Goal: Information Seeking & Learning: Learn about a topic

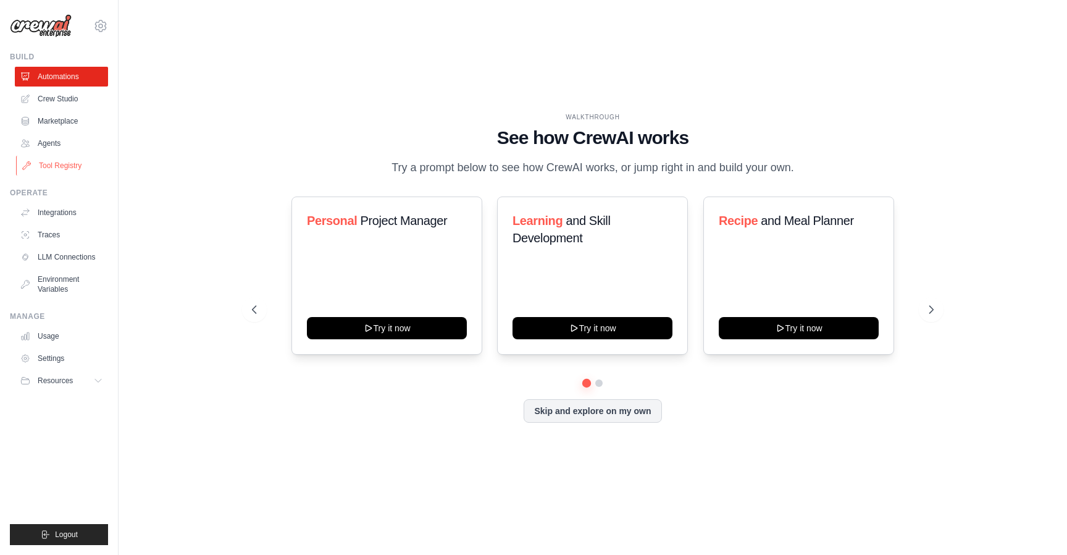
click at [62, 164] on link "Tool Registry" at bounding box center [62, 166] width 93 height 20
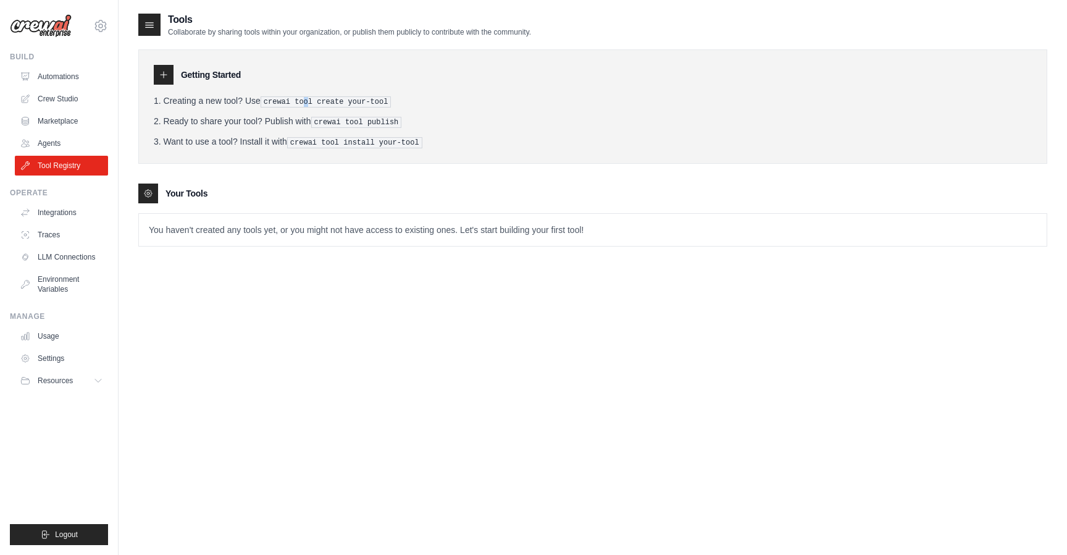
drag, startPoint x: 307, startPoint y: 103, endPoint x: 313, endPoint y: 103, distance: 6.2
click at [309, 103] on pre "crewai tool create your-tool" at bounding box center [326, 101] width 131 height 11
click at [328, 101] on pre "crewai tool create your-tool" at bounding box center [326, 101] width 131 height 11
click at [333, 120] on pre "crewai tool publish" at bounding box center [356, 122] width 91 height 11
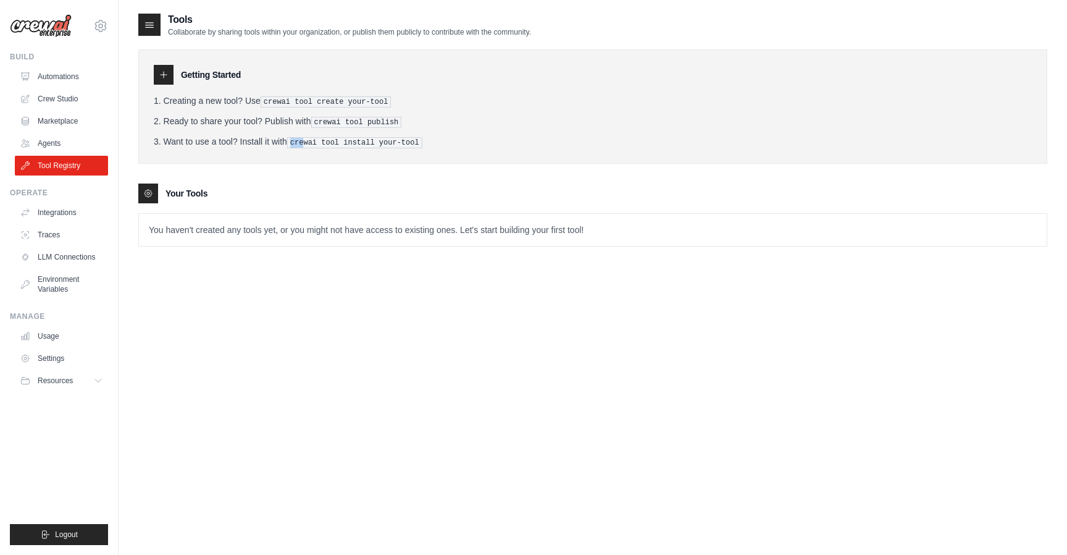
drag, startPoint x: 307, startPoint y: 143, endPoint x: 384, endPoint y: 133, distance: 77.7
click at [384, 133] on ol "Creating a new tool? Use crewai tool create your-tool Ready to share your tool?…" at bounding box center [593, 121] width 878 height 54
click at [167, 72] on icon at bounding box center [164, 75] width 10 height 10
click at [144, 183] on div at bounding box center [148, 193] width 20 height 20
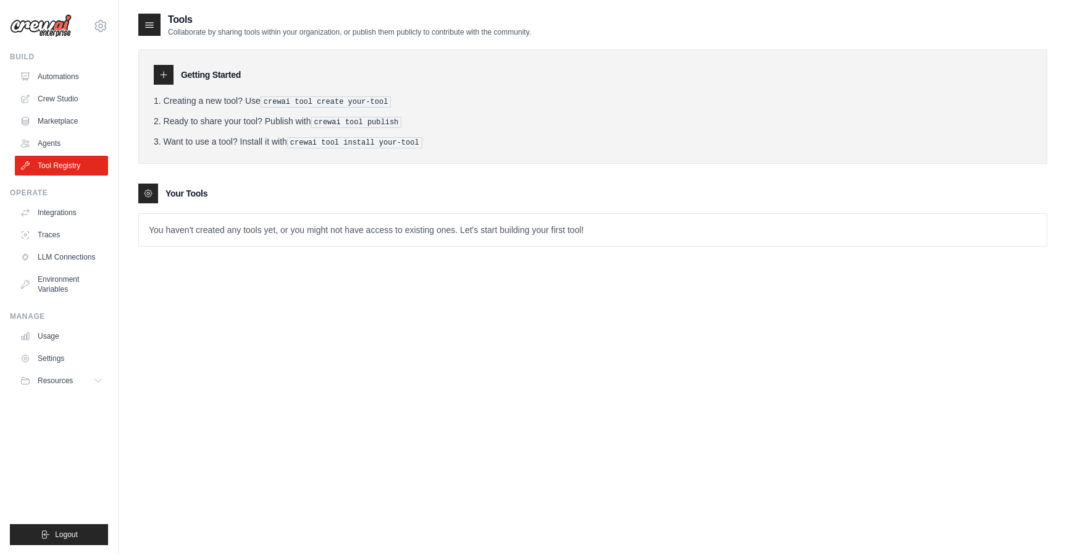
click at [145, 188] on icon at bounding box center [148, 193] width 10 height 10
click at [54, 151] on link "Agents" at bounding box center [62, 143] width 93 height 20
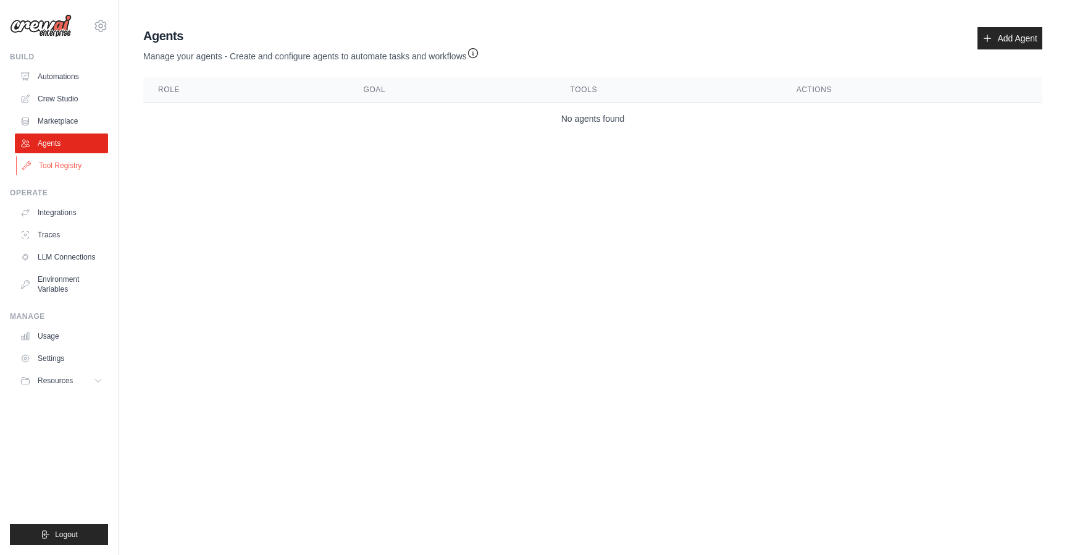
click at [55, 169] on link "Tool Registry" at bounding box center [62, 166] width 93 height 20
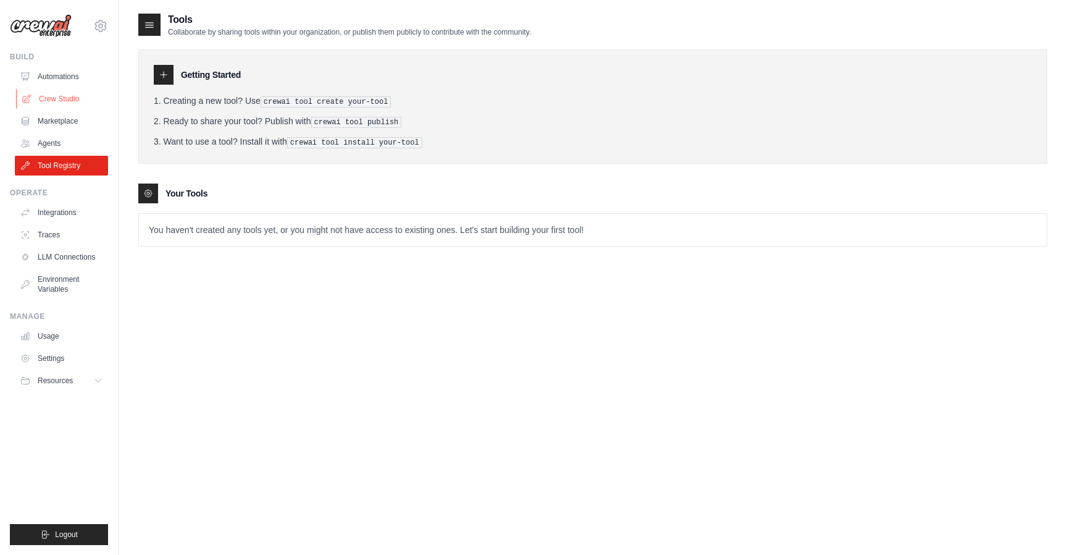
click at [56, 94] on link "Crew Studio" at bounding box center [62, 99] width 93 height 20
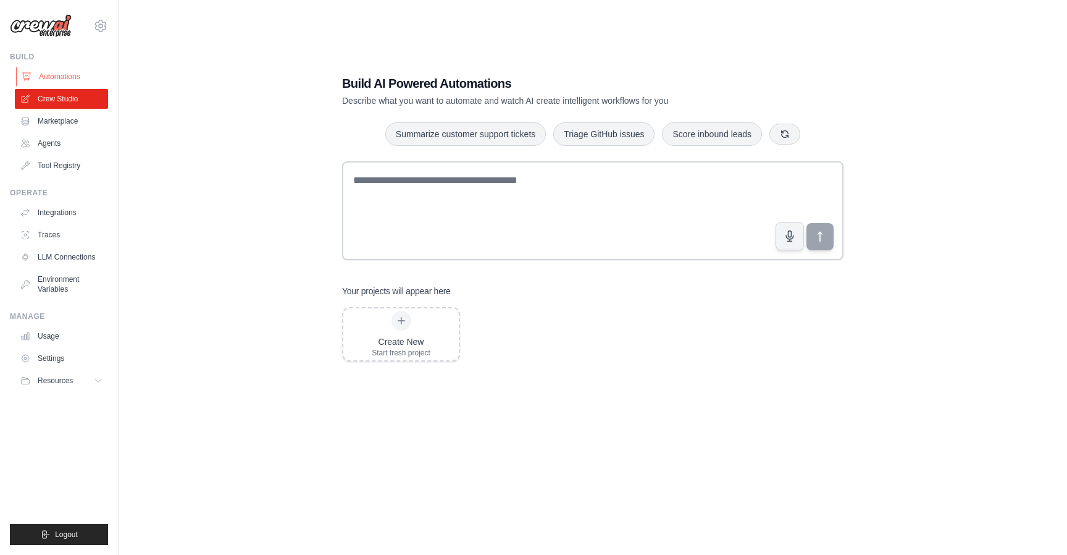
click at [48, 77] on link "Automations" at bounding box center [62, 77] width 93 height 20
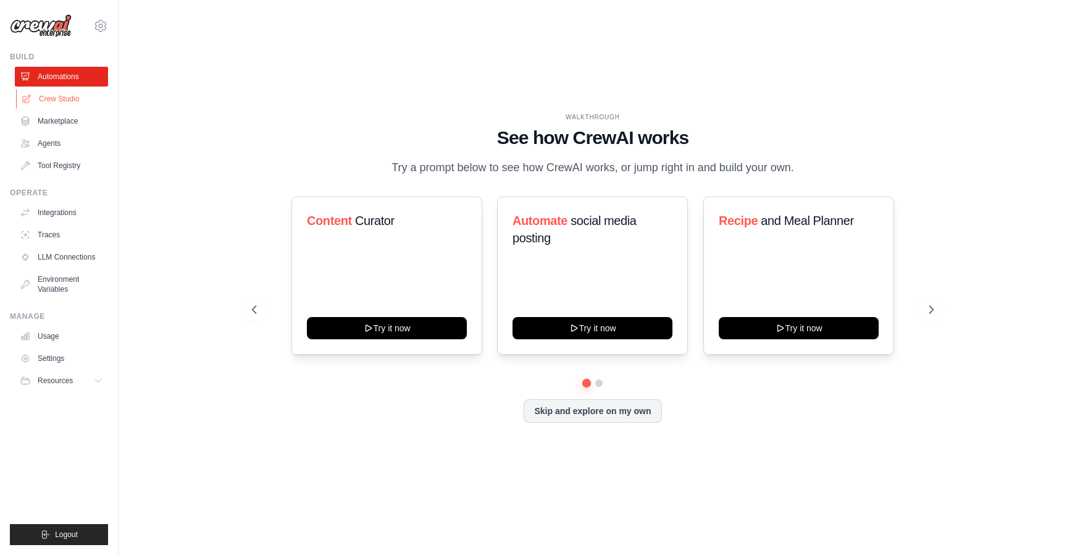
click at [50, 95] on link "Crew Studio" at bounding box center [62, 99] width 93 height 20
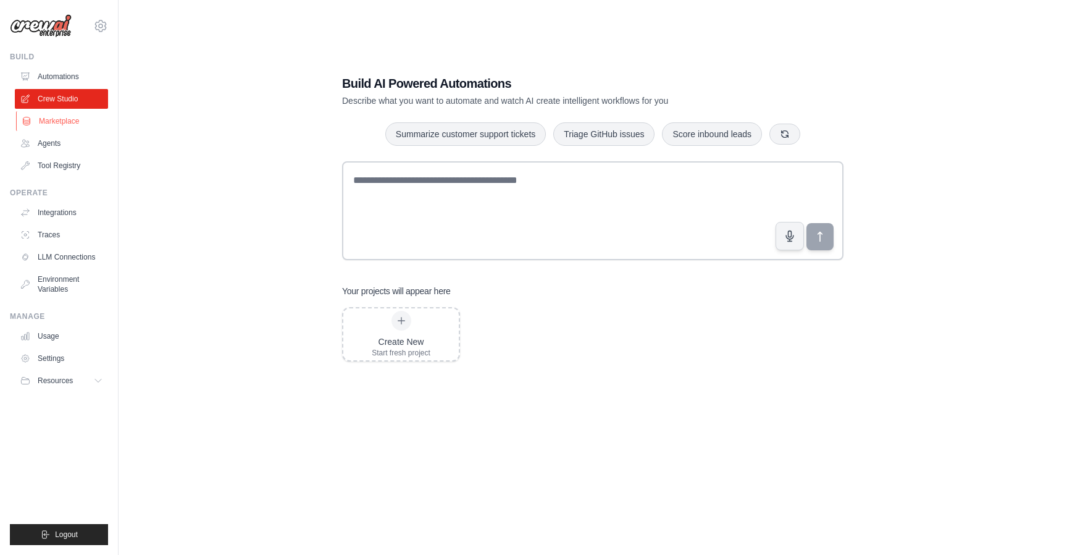
click at [54, 119] on link "Marketplace" at bounding box center [62, 121] width 93 height 20
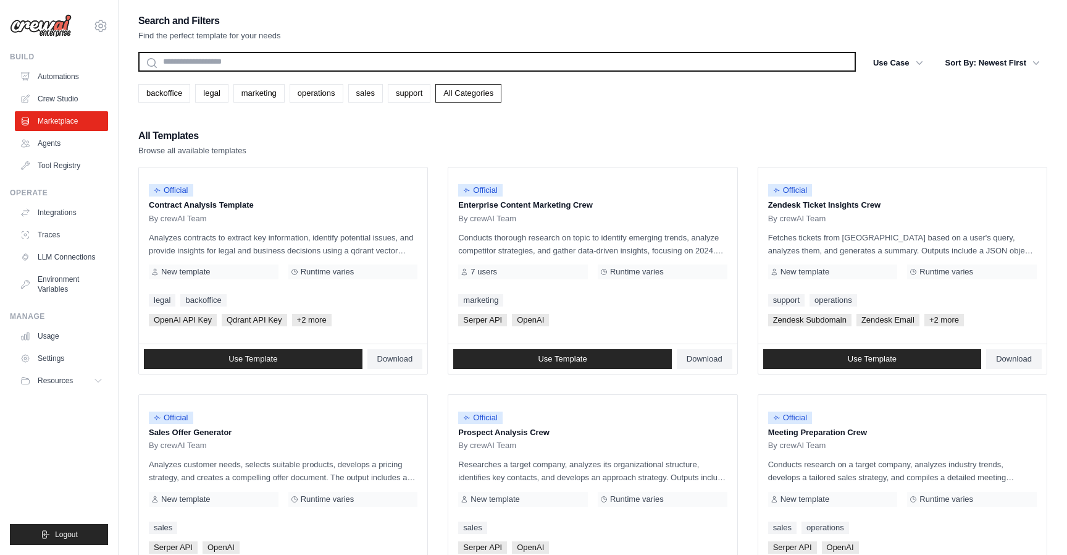
click at [267, 64] on input "text" at bounding box center [497, 62] width 718 height 20
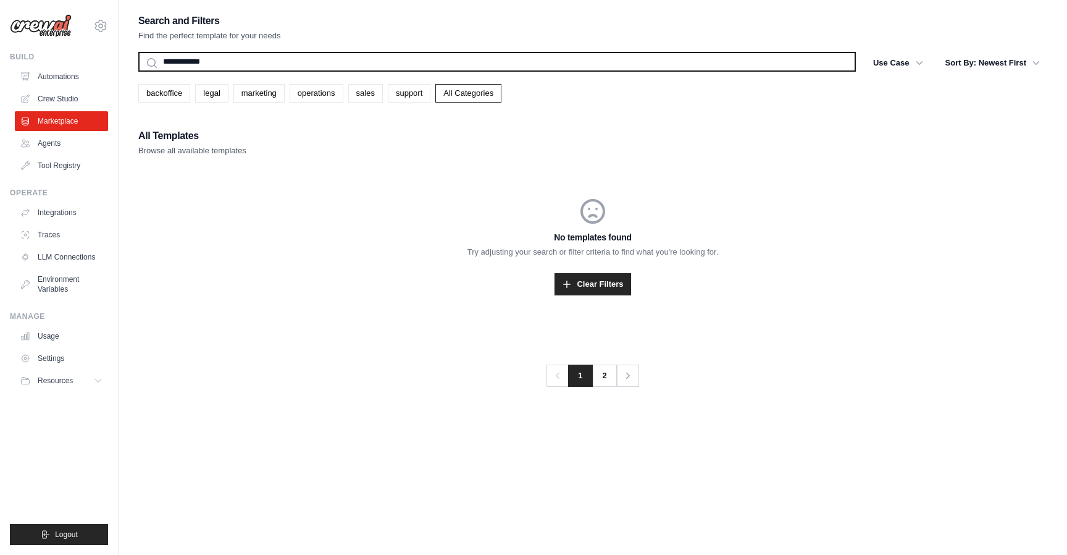
type input "**********"
click at [138, 71] on button "Search" at bounding box center [138, 71] width 1 height 1
click at [384, 65] on input "**********" at bounding box center [497, 62] width 718 height 20
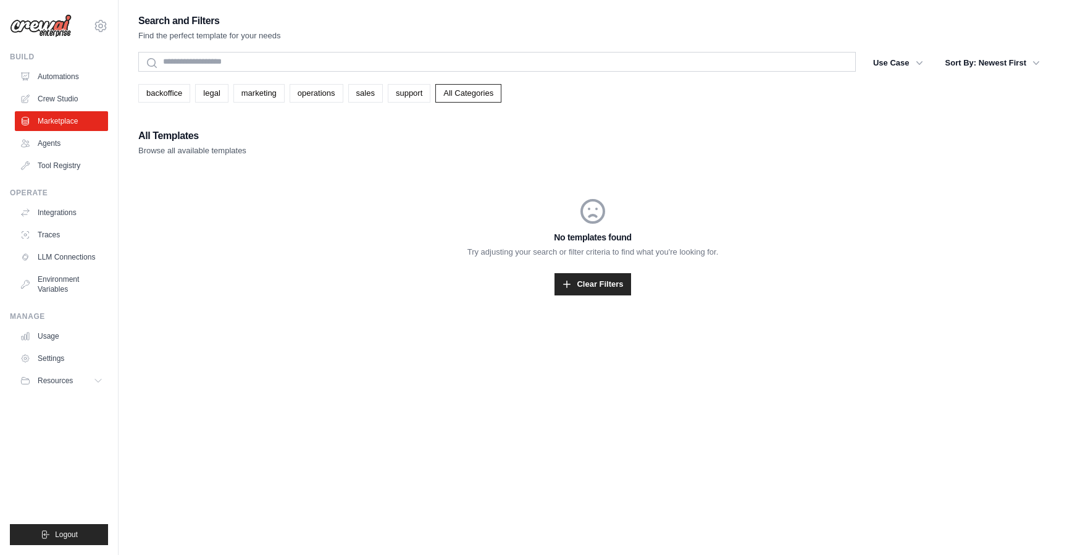
click at [448, 300] on div "No templates found Try adjusting your search or filter criteria to find what yo…" at bounding box center [592, 246] width 909 height 158
click at [70, 132] on ul "Automations Crew Studio Marketplace Agents Tool Registry" at bounding box center [61, 121] width 93 height 109
click at [55, 122] on link "Marketplace" at bounding box center [62, 121] width 93 height 20
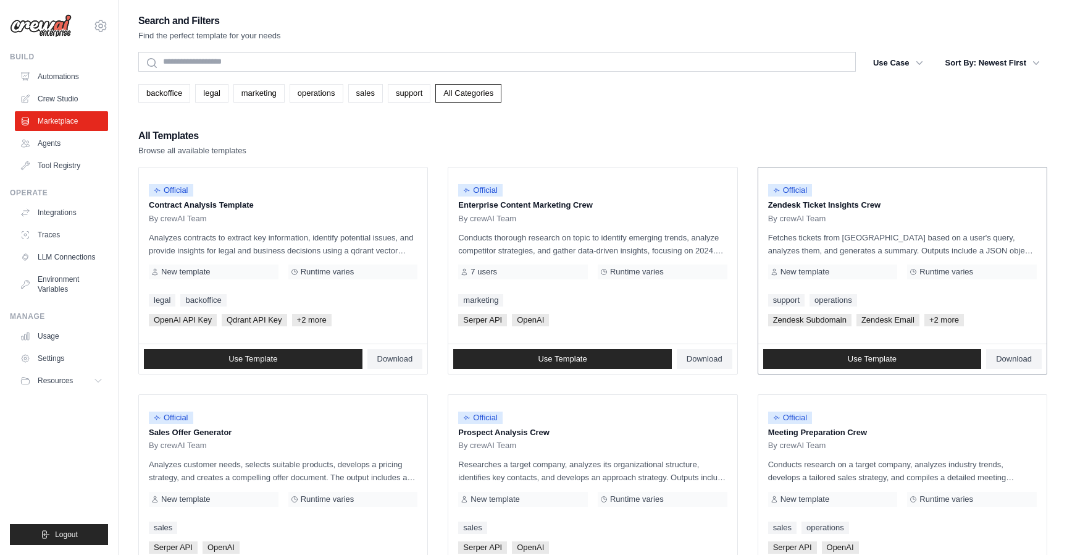
click at [865, 262] on div "Official Zendesk Ticket Insights Crew By crewAI Team Fetches tickets from [GEOG…" at bounding box center [902, 255] width 288 height 176
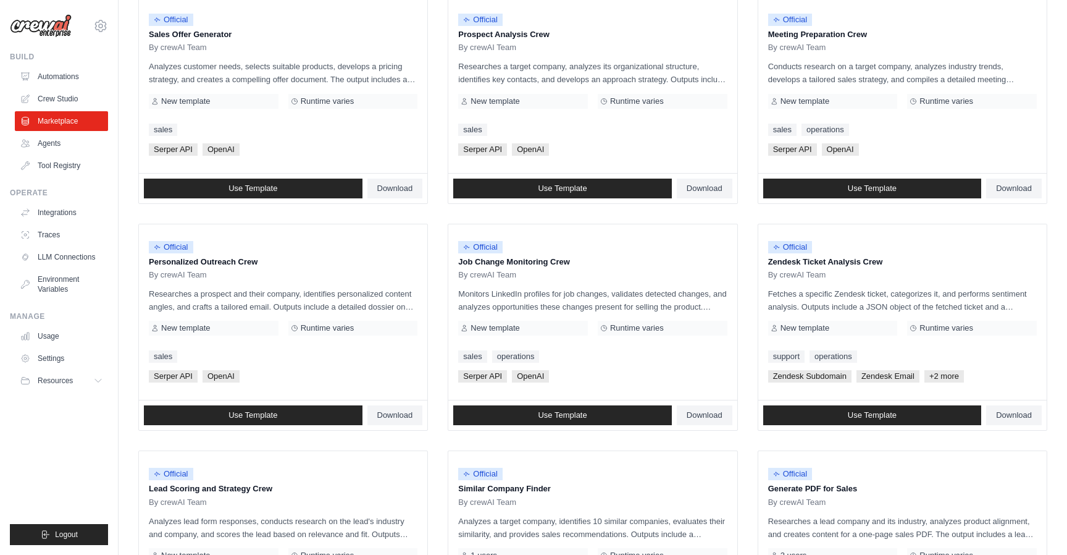
scroll to position [398, 0]
click at [674, 296] on p "Monitors LinkedIn profiles for job changes, validates detected changes, and ana…" at bounding box center [592, 300] width 269 height 26
click at [591, 361] on div "sales operations" at bounding box center [592, 356] width 269 height 12
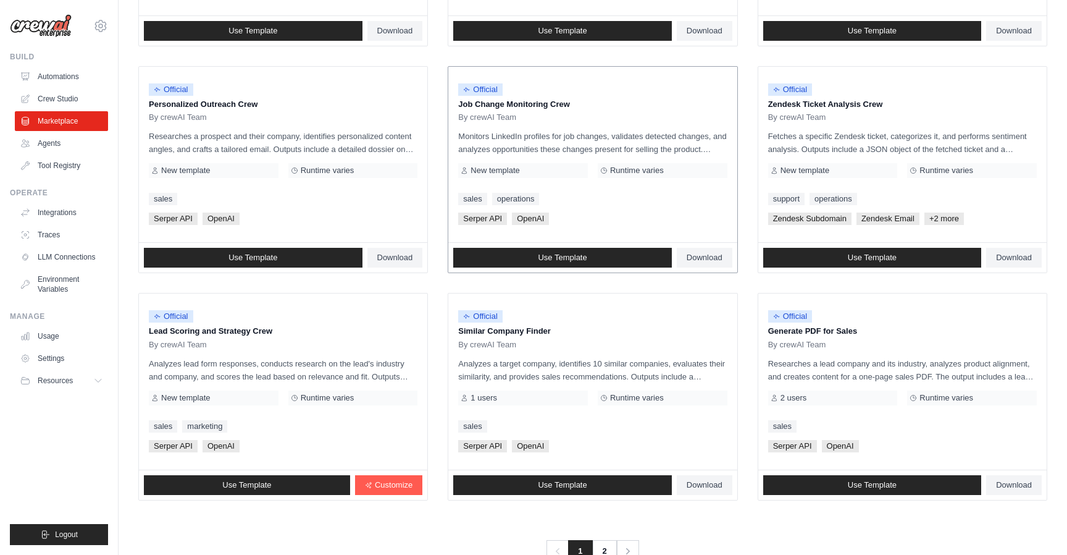
scroll to position [590, 0]
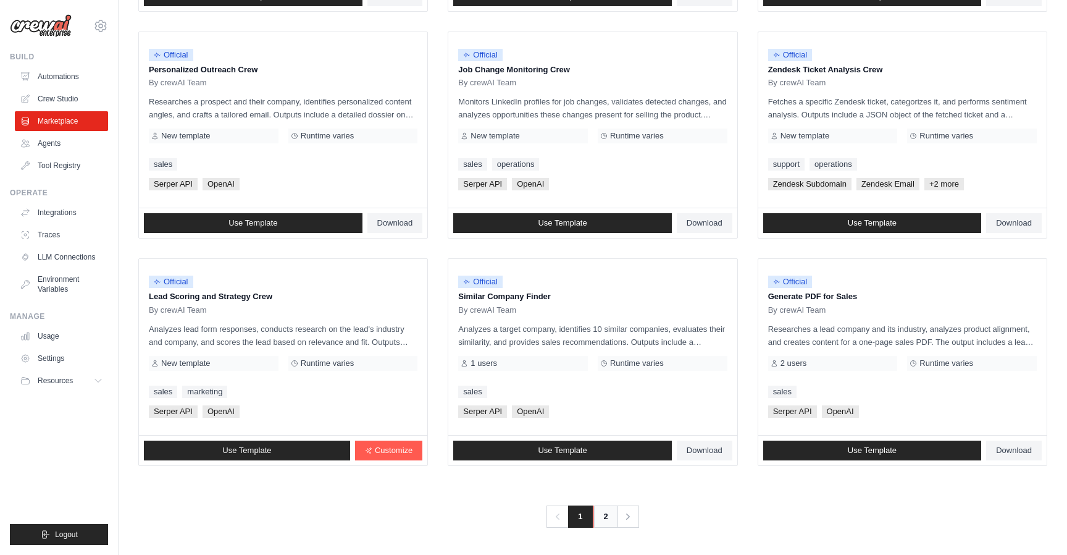
click at [606, 516] on link "2" at bounding box center [605, 516] width 25 height 22
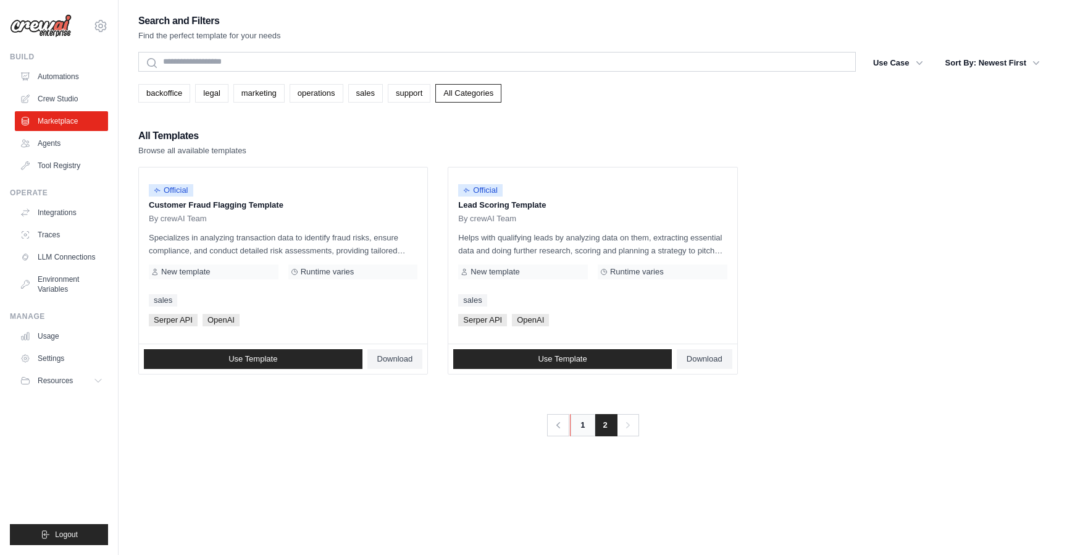
click at [584, 427] on link "1" at bounding box center [582, 425] width 25 height 22
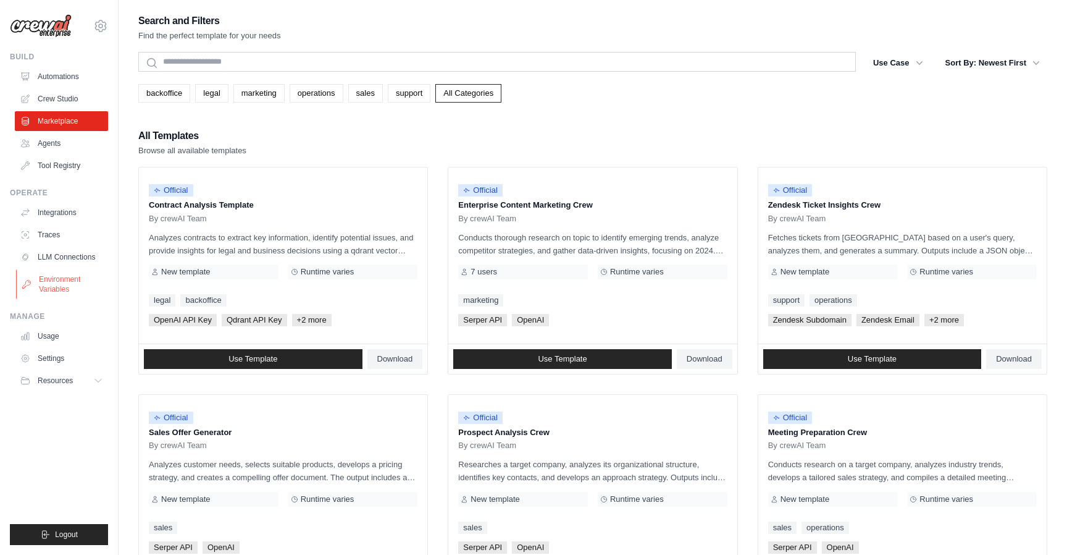
click at [44, 280] on link "Environment Variables" at bounding box center [62, 284] width 93 height 30
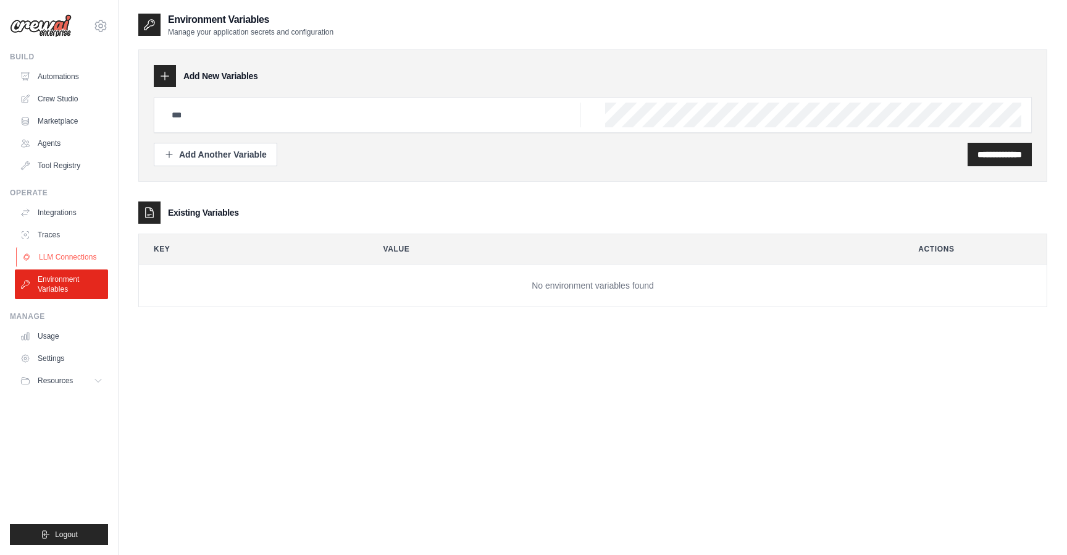
click at [47, 251] on link "LLM Connections" at bounding box center [62, 257] width 93 height 20
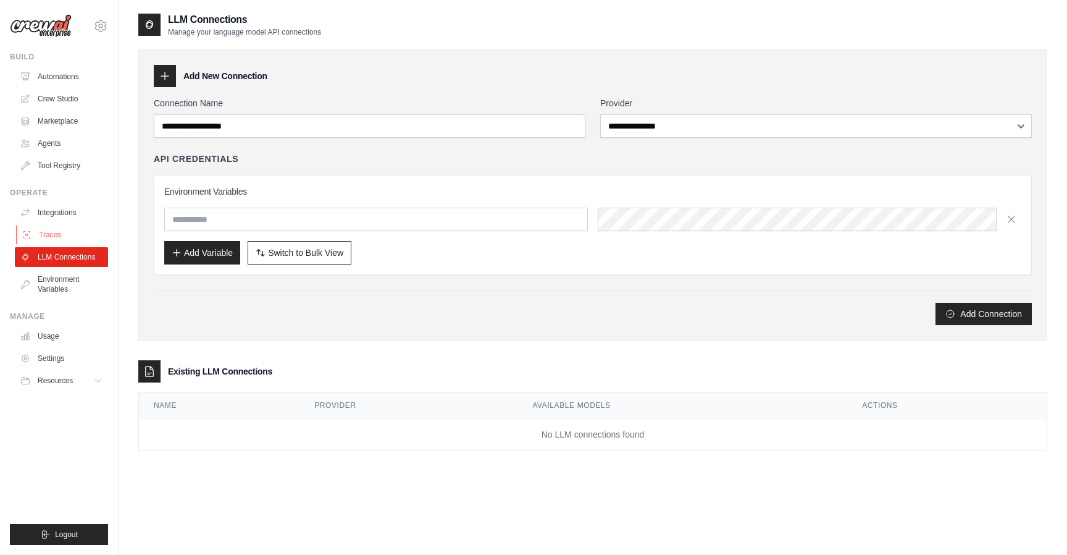
click at [46, 237] on link "Traces" at bounding box center [62, 235] width 93 height 20
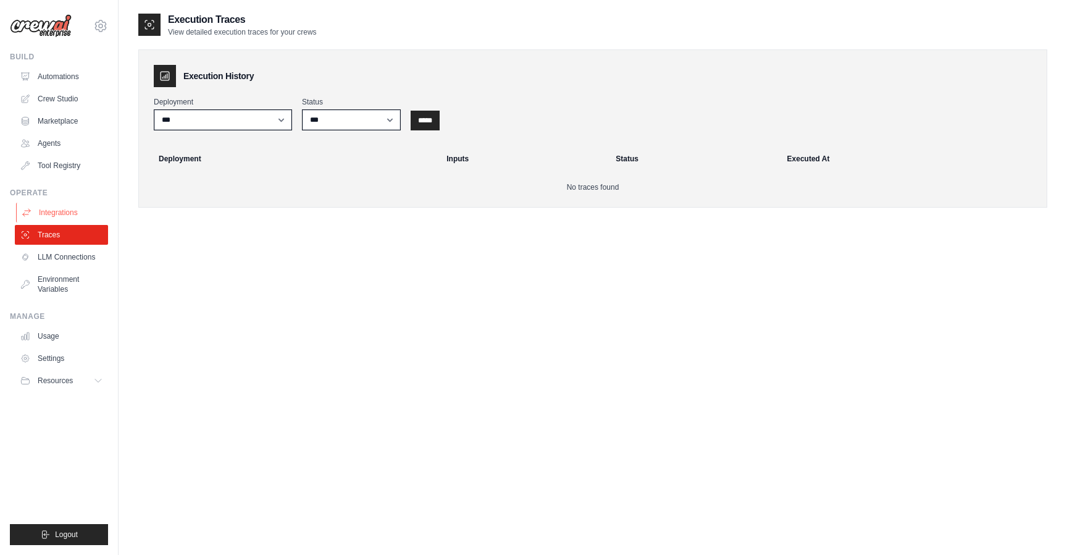
click at [48, 221] on link "Integrations" at bounding box center [62, 213] width 93 height 20
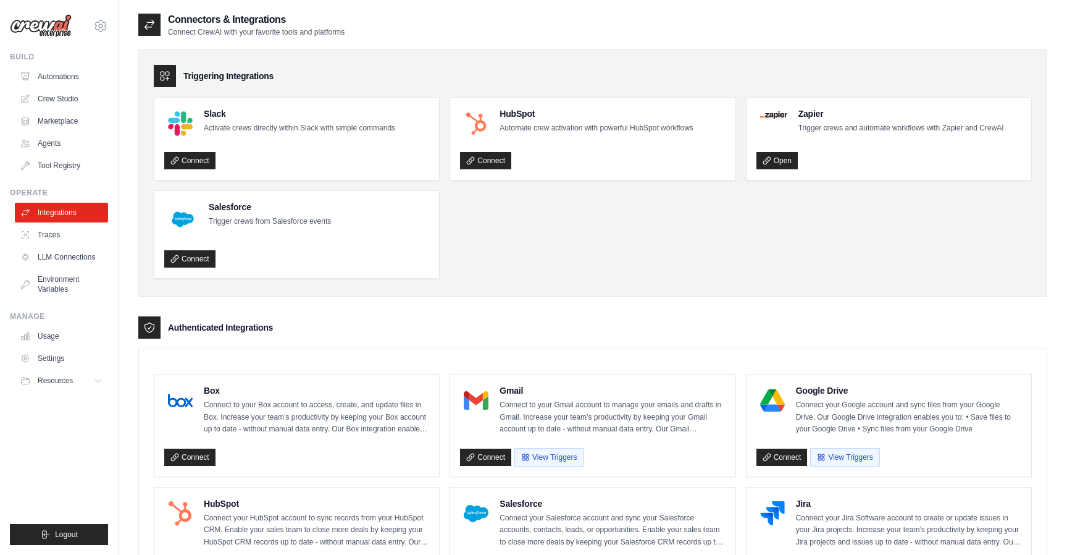
click at [42, 177] on ul "Build Automations Crew Studio Marketplace Agents" at bounding box center [59, 298] width 98 height 493
click at [45, 166] on link "Tool Registry" at bounding box center [62, 166] width 93 height 20
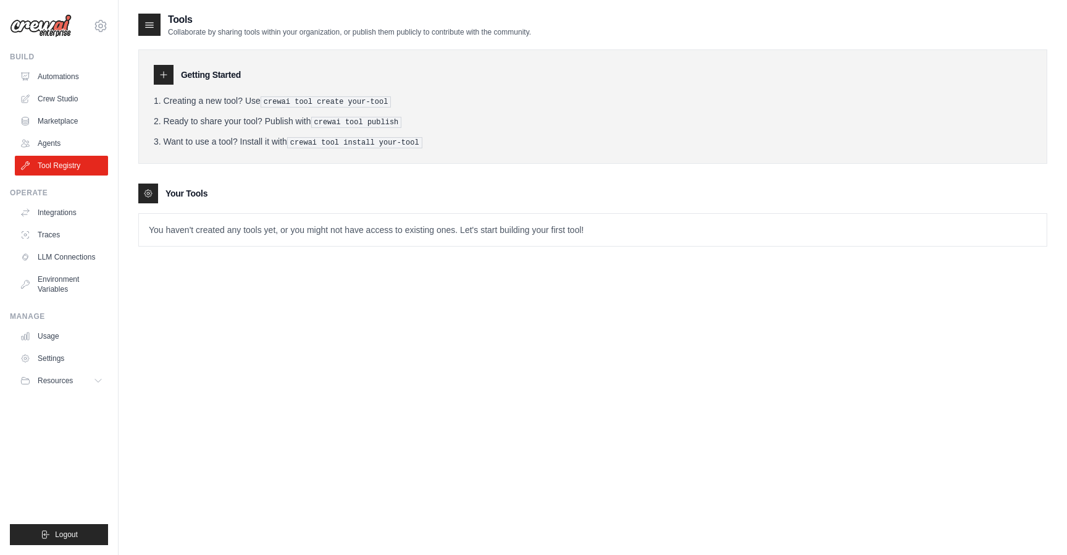
click at [153, 28] on icon at bounding box center [149, 25] width 12 height 12
click at [151, 20] on icon at bounding box center [149, 25] width 12 height 12
drag, startPoint x: 151, startPoint y: 23, endPoint x: 163, endPoint y: 23, distance: 12.4
click at [163, 23] on div "Tools Collaborate by sharing tools within your organization, or publish them pu…" at bounding box center [334, 24] width 393 height 25
click at [142, 190] on div at bounding box center [148, 193] width 20 height 20
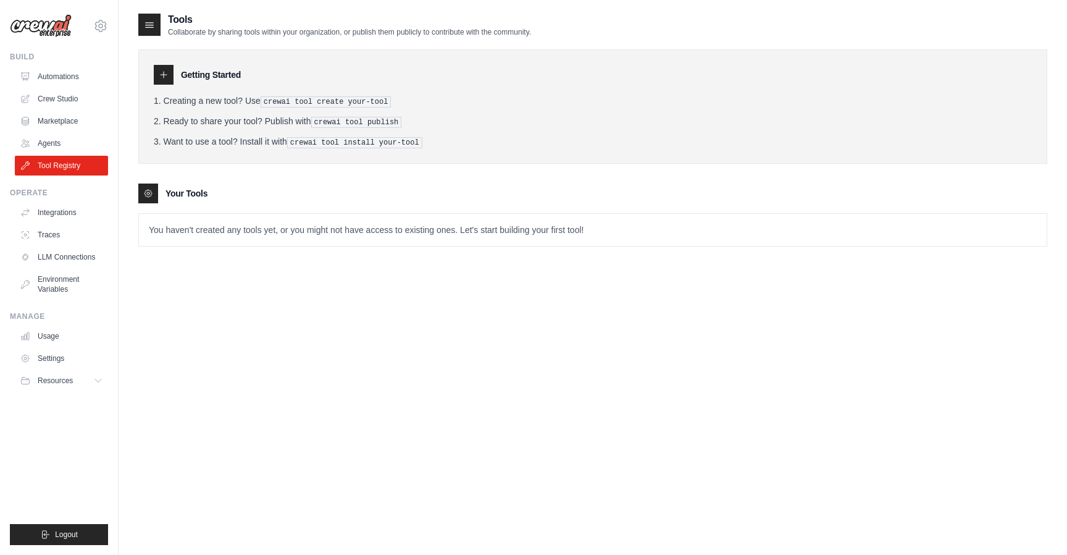
click at [143, 190] on icon at bounding box center [148, 193] width 10 height 10
click at [146, 190] on icon at bounding box center [148, 193] width 10 height 10
click at [167, 73] on icon at bounding box center [164, 75] width 10 height 10
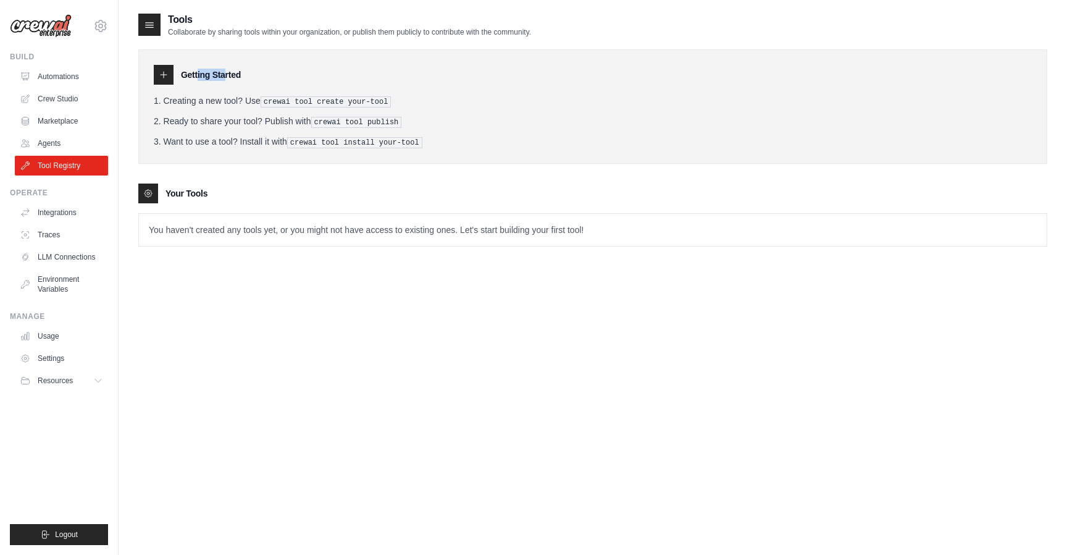
click at [167, 73] on icon at bounding box center [164, 75] width 10 height 10
click at [167, 75] on icon at bounding box center [164, 75] width 10 height 10
click at [103, 26] on icon at bounding box center [100, 26] width 15 height 15
click at [47, 27] on img at bounding box center [41, 25] width 62 height 23
click at [51, 27] on img at bounding box center [41, 25] width 62 height 23
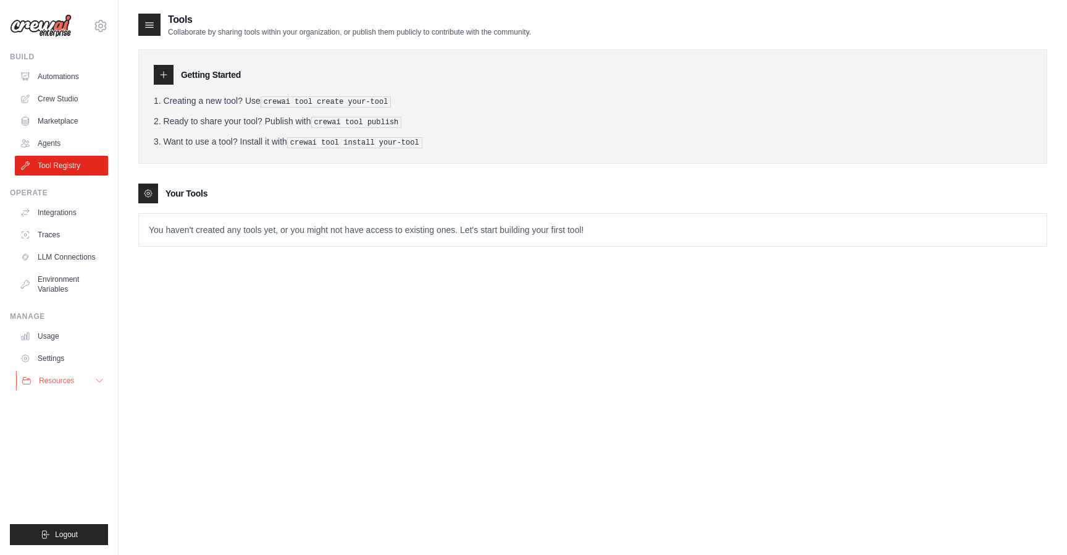
click at [60, 379] on span "Resources" at bounding box center [56, 380] width 35 height 10
click at [60, 401] on span "Documentation" at bounding box center [69, 401] width 50 height 10
